Goal: Task Accomplishment & Management: Use online tool/utility

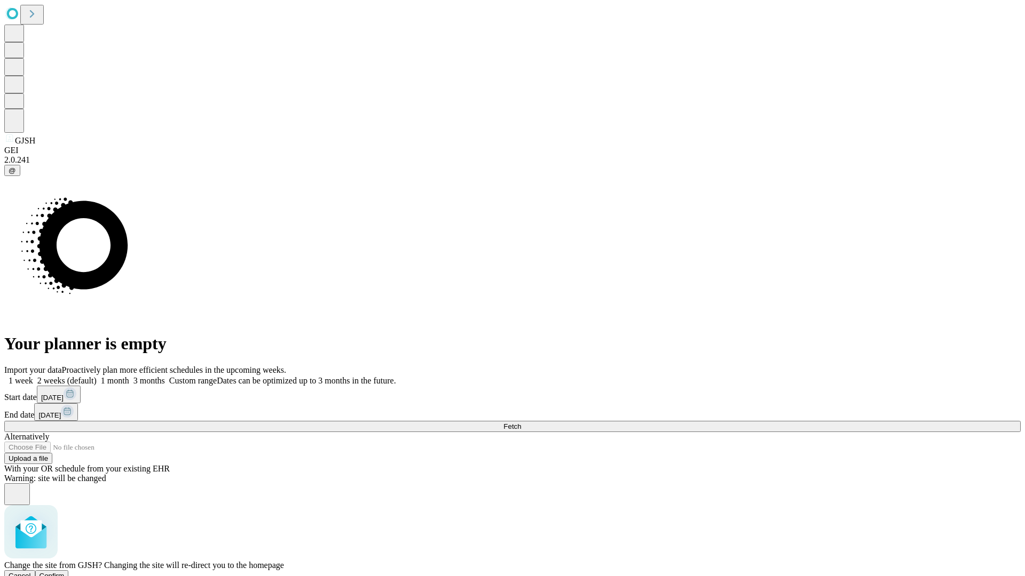
click at [65, 572] on span "Confirm" at bounding box center [51, 576] width 25 height 8
click at [33, 376] on label "1 week" at bounding box center [18, 380] width 29 height 9
click at [521, 423] on span "Fetch" at bounding box center [512, 427] width 18 height 8
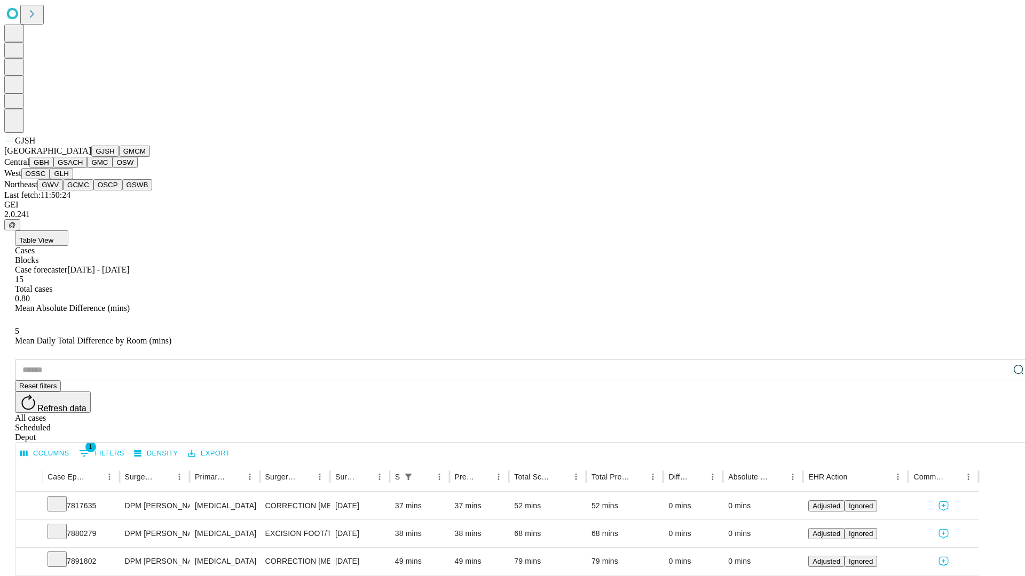
click at [119, 157] on button "GMCM" at bounding box center [134, 151] width 31 height 11
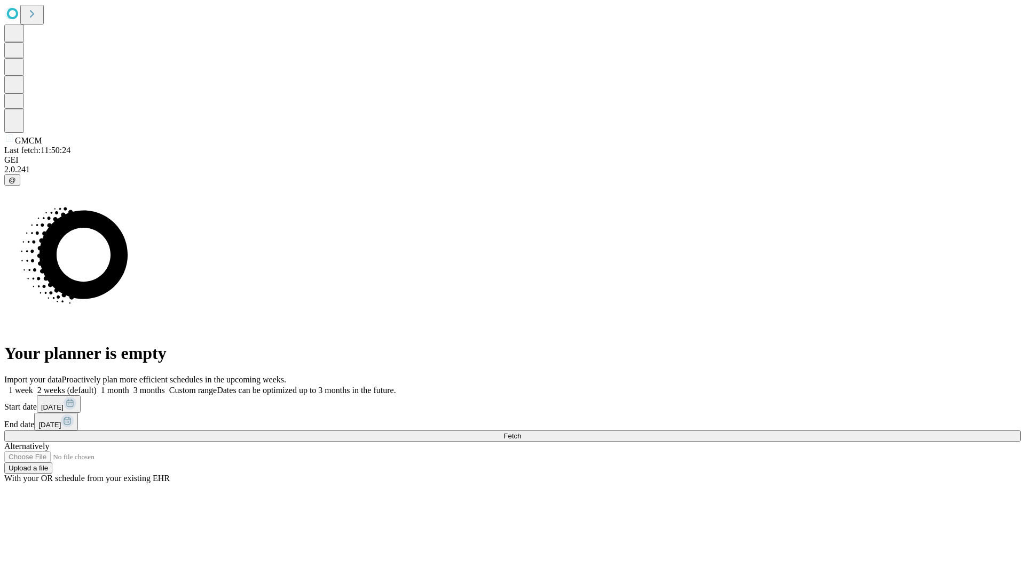
click at [33, 386] on label "1 week" at bounding box center [18, 390] width 29 height 9
click at [521, 432] on span "Fetch" at bounding box center [512, 436] width 18 height 8
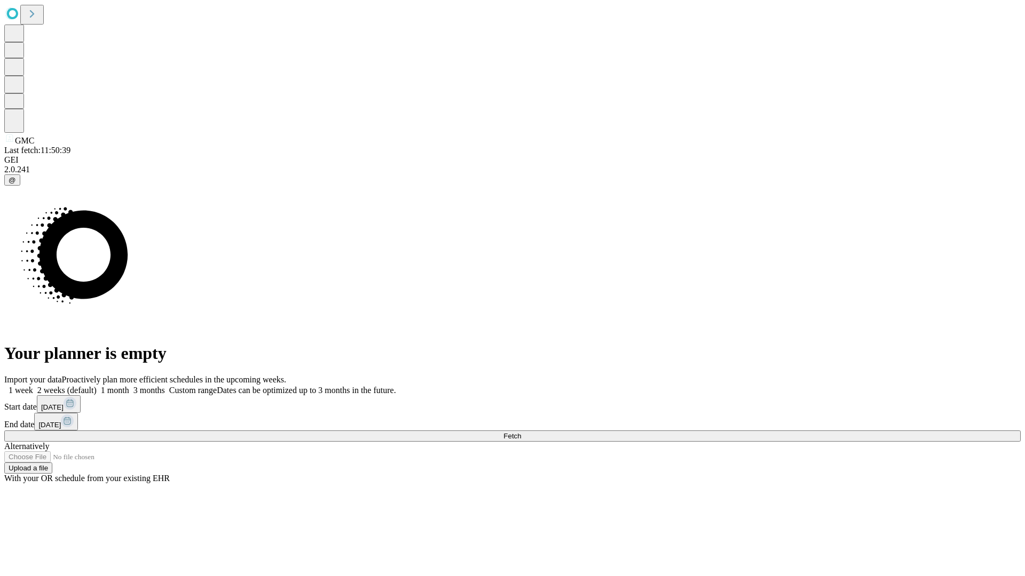
click at [33, 386] on label "1 week" at bounding box center [18, 390] width 29 height 9
click at [521, 432] on span "Fetch" at bounding box center [512, 436] width 18 height 8
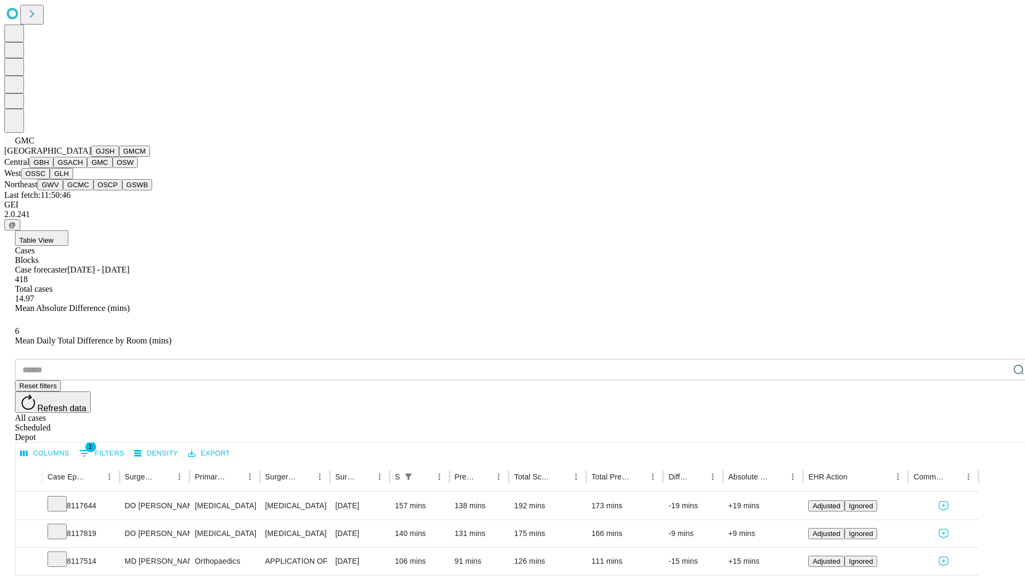
click at [113, 168] on button "OSW" at bounding box center [126, 162] width 26 height 11
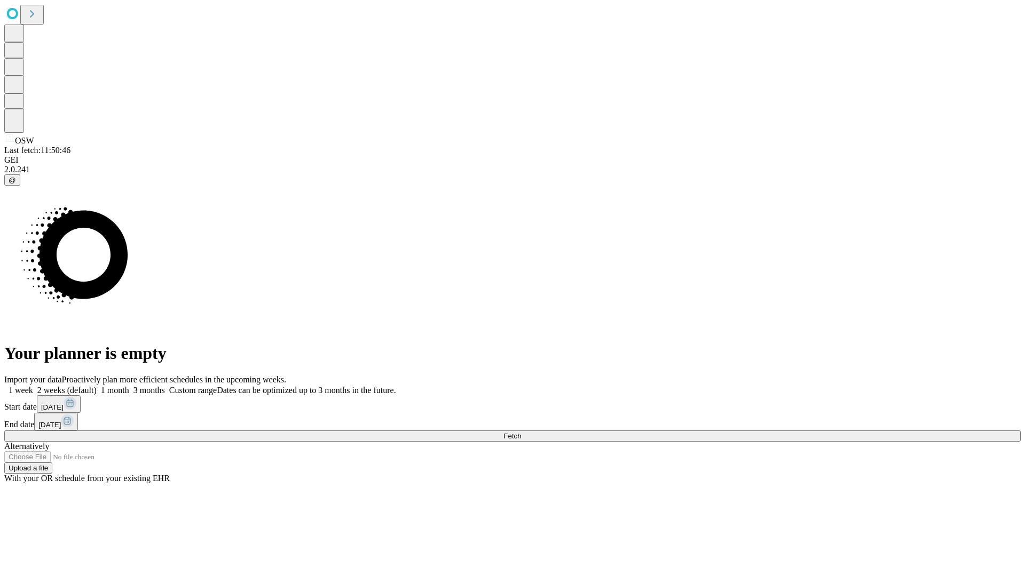
click at [521, 432] on span "Fetch" at bounding box center [512, 436] width 18 height 8
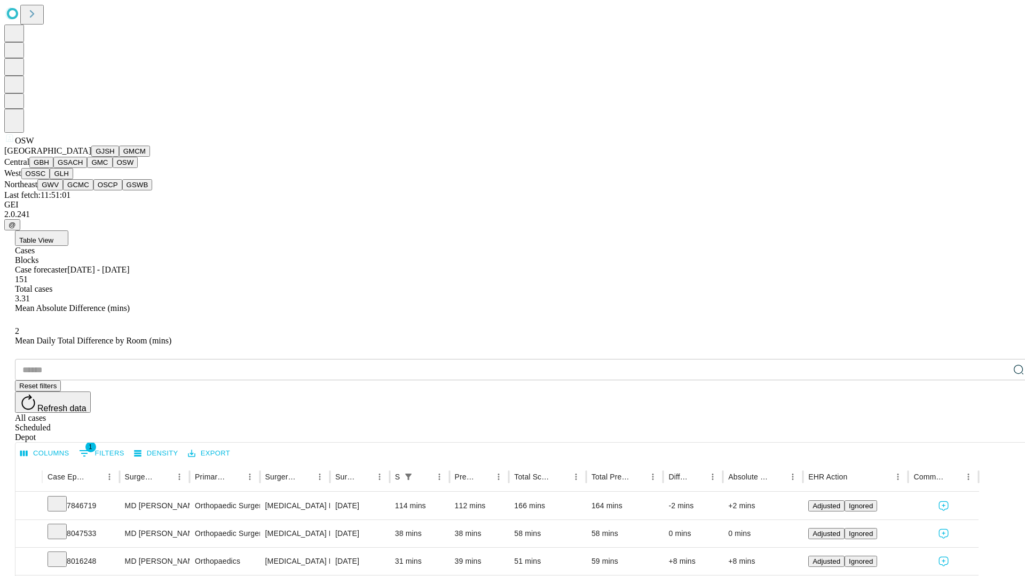
click at [50, 179] on button "OSSC" at bounding box center [35, 173] width 29 height 11
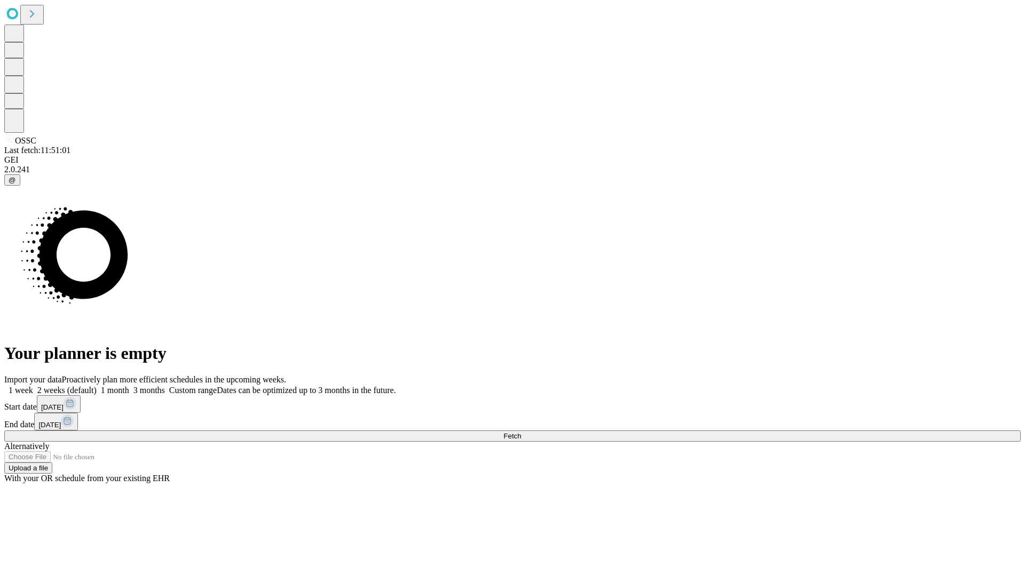
click at [33, 386] on label "1 week" at bounding box center [18, 390] width 29 height 9
click at [521, 432] on span "Fetch" at bounding box center [512, 436] width 18 height 8
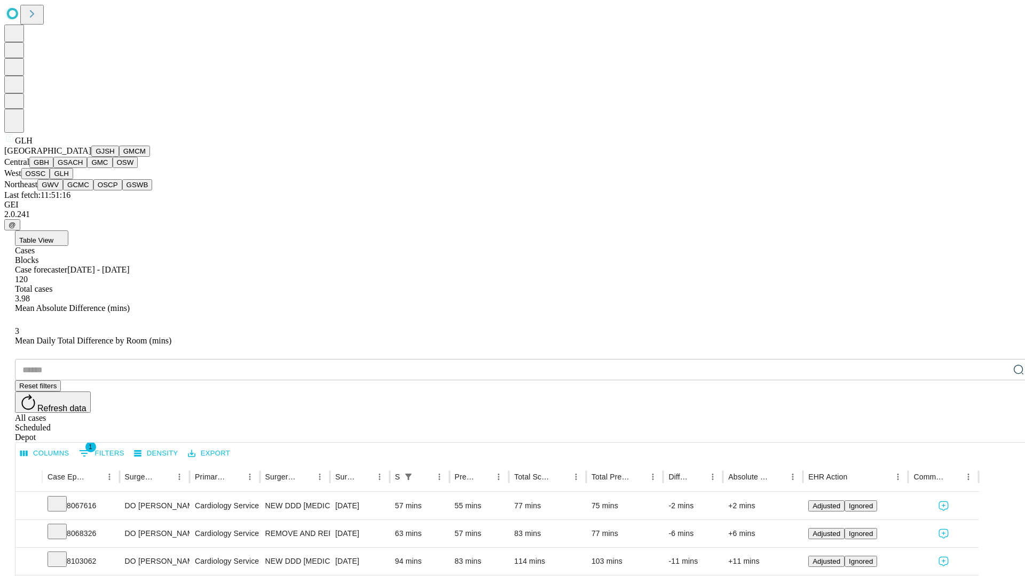
click at [63, 191] on button "GWV" at bounding box center [50, 184] width 26 height 11
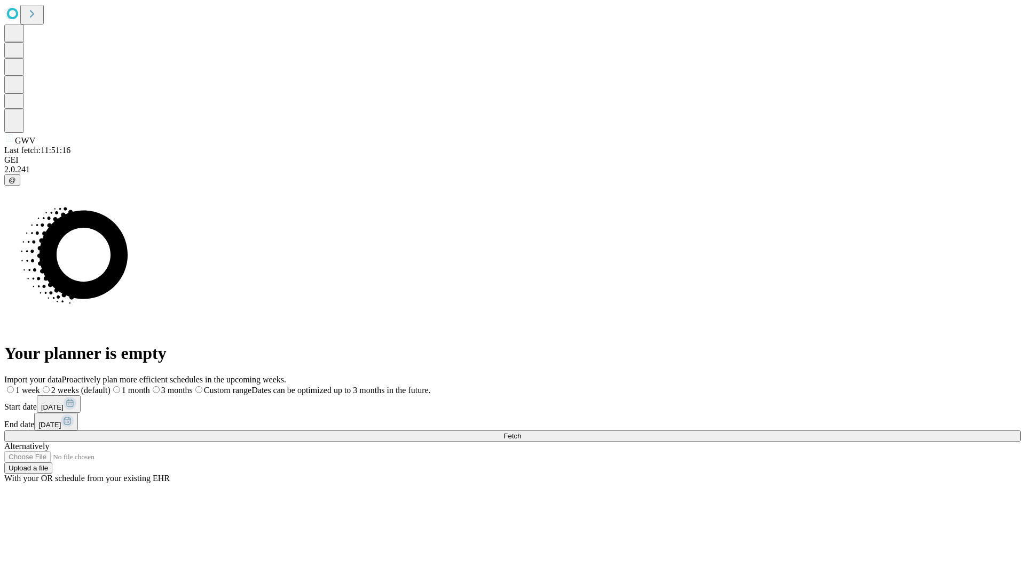
click at [40, 386] on label "1 week" at bounding box center [22, 390] width 36 height 9
click at [521, 432] on span "Fetch" at bounding box center [512, 436] width 18 height 8
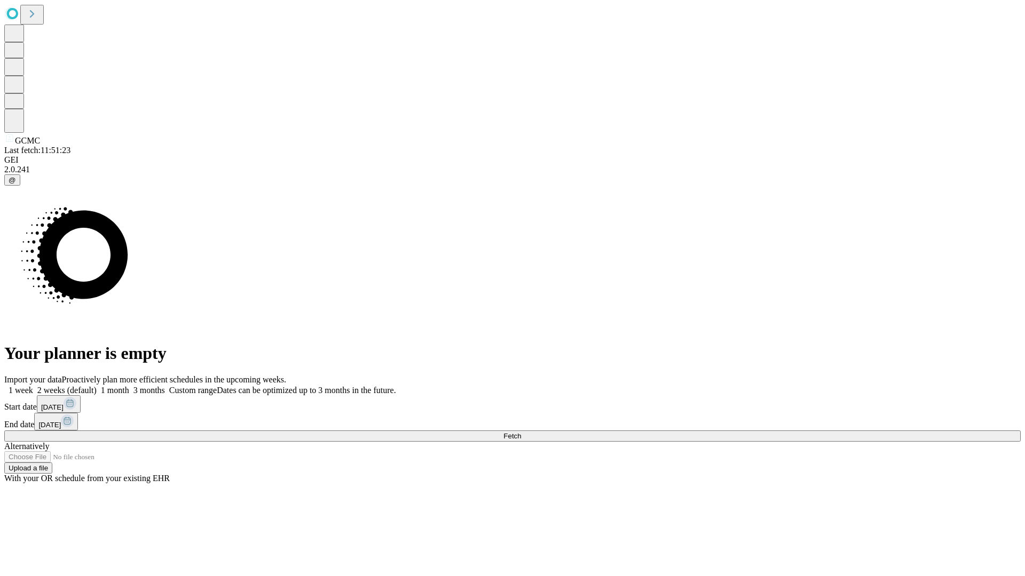
click at [33, 386] on label "1 week" at bounding box center [18, 390] width 29 height 9
click at [521, 432] on span "Fetch" at bounding box center [512, 436] width 18 height 8
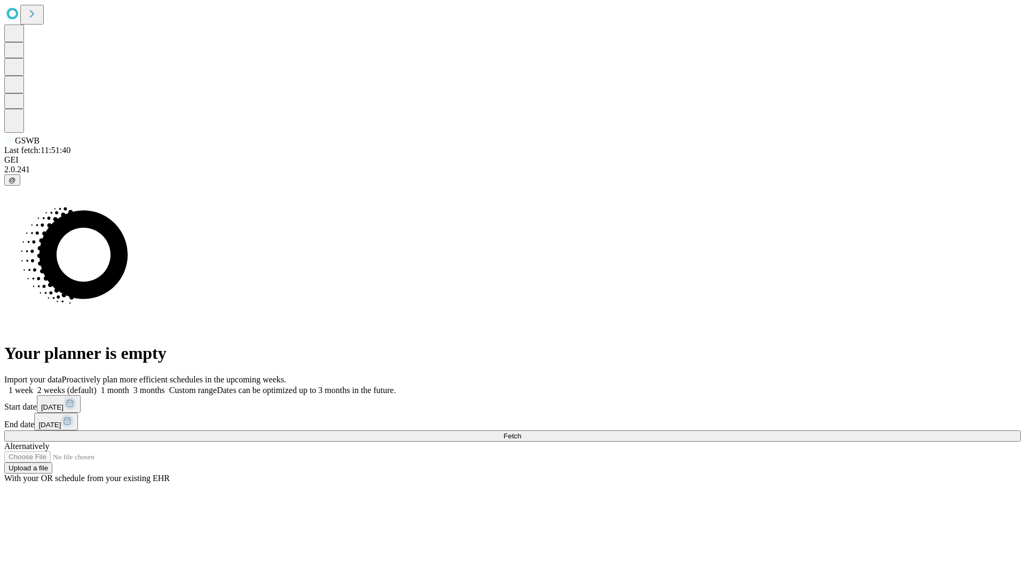
click at [33, 386] on label "1 week" at bounding box center [18, 390] width 29 height 9
click at [521, 432] on span "Fetch" at bounding box center [512, 436] width 18 height 8
